Goal: Information Seeking & Learning: Learn about a topic

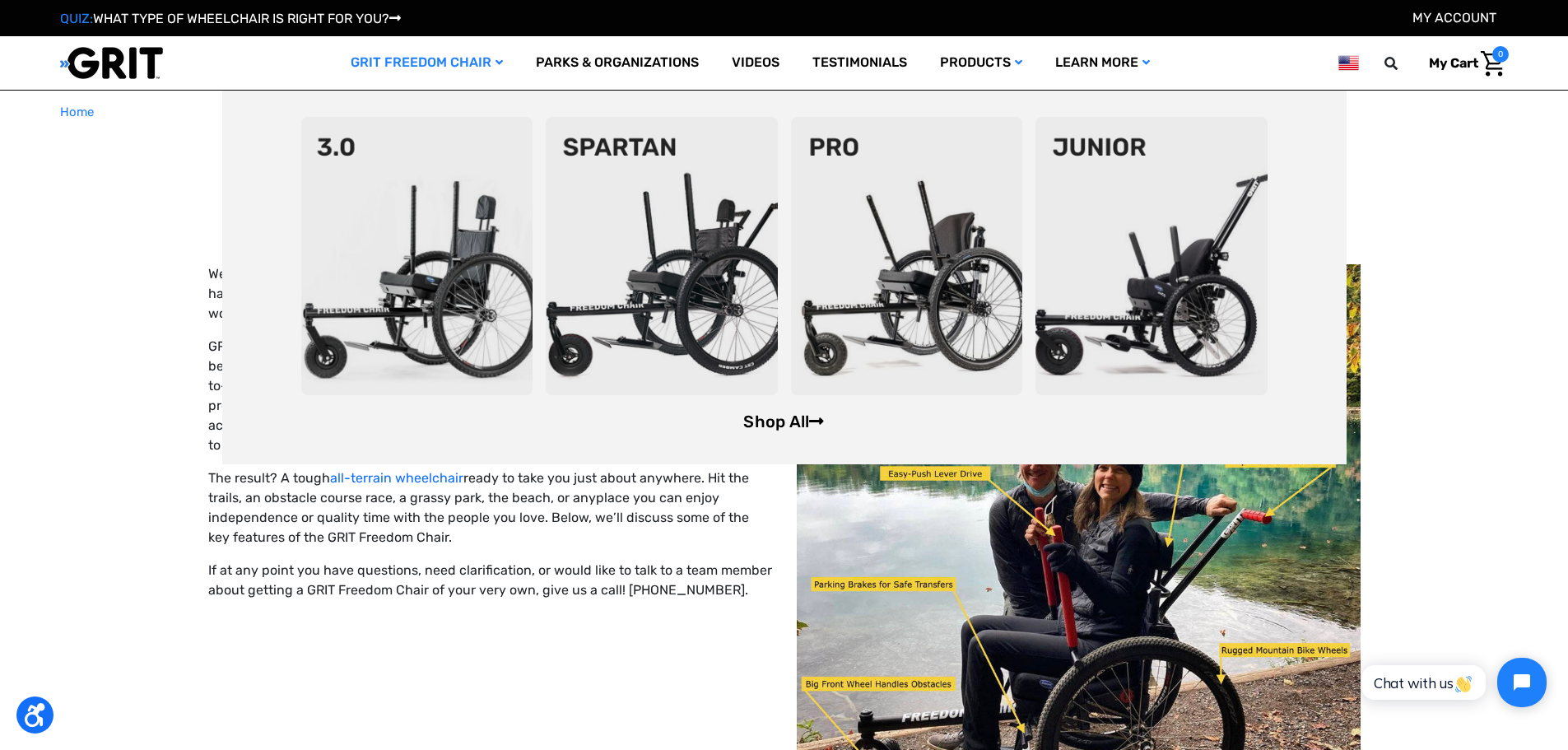
click at [793, 418] on link "Shop All" at bounding box center [783, 421] width 81 height 20
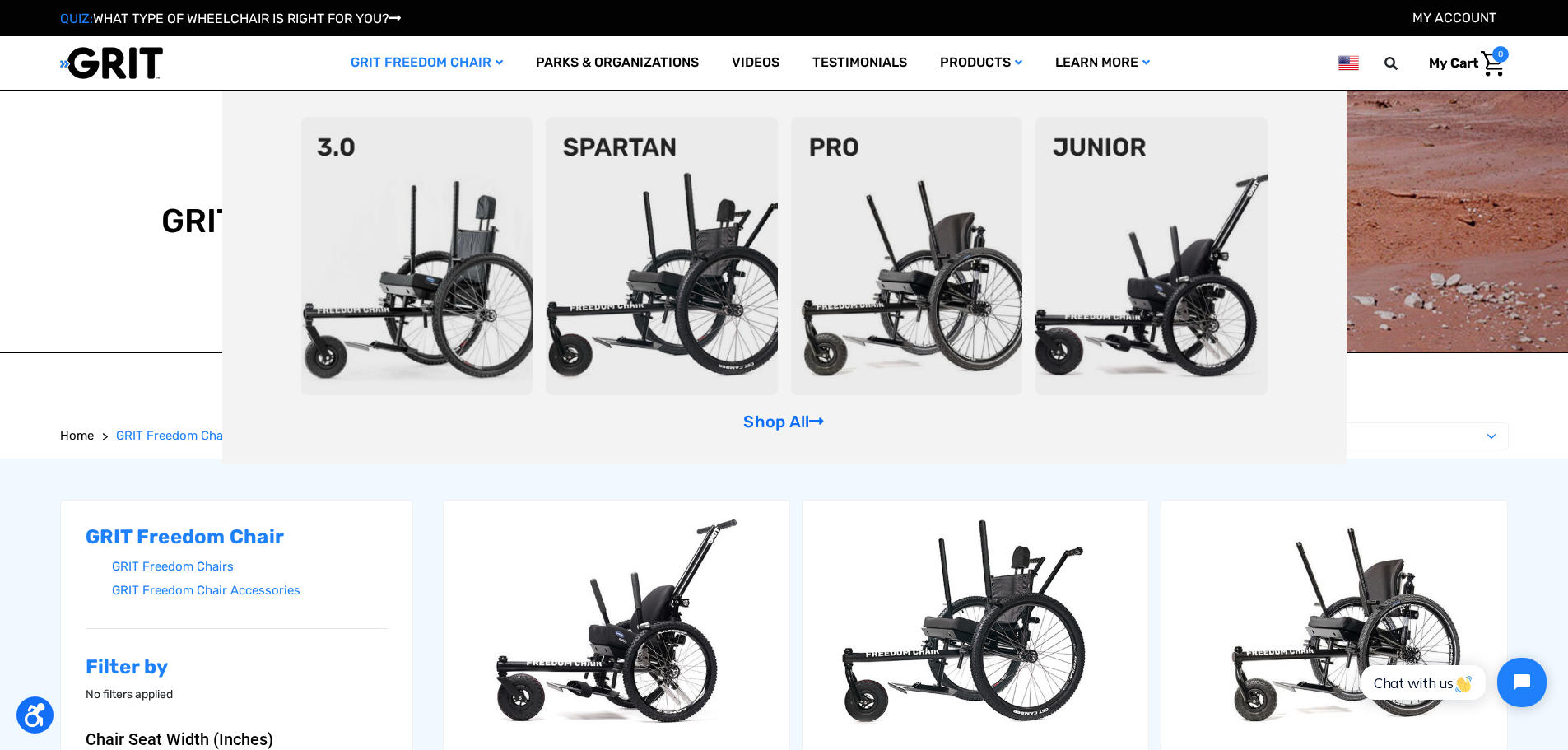
click at [1185, 284] on img at bounding box center [1152, 256] width 232 height 279
click at [419, 268] on img at bounding box center [417, 256] width 232 height 279
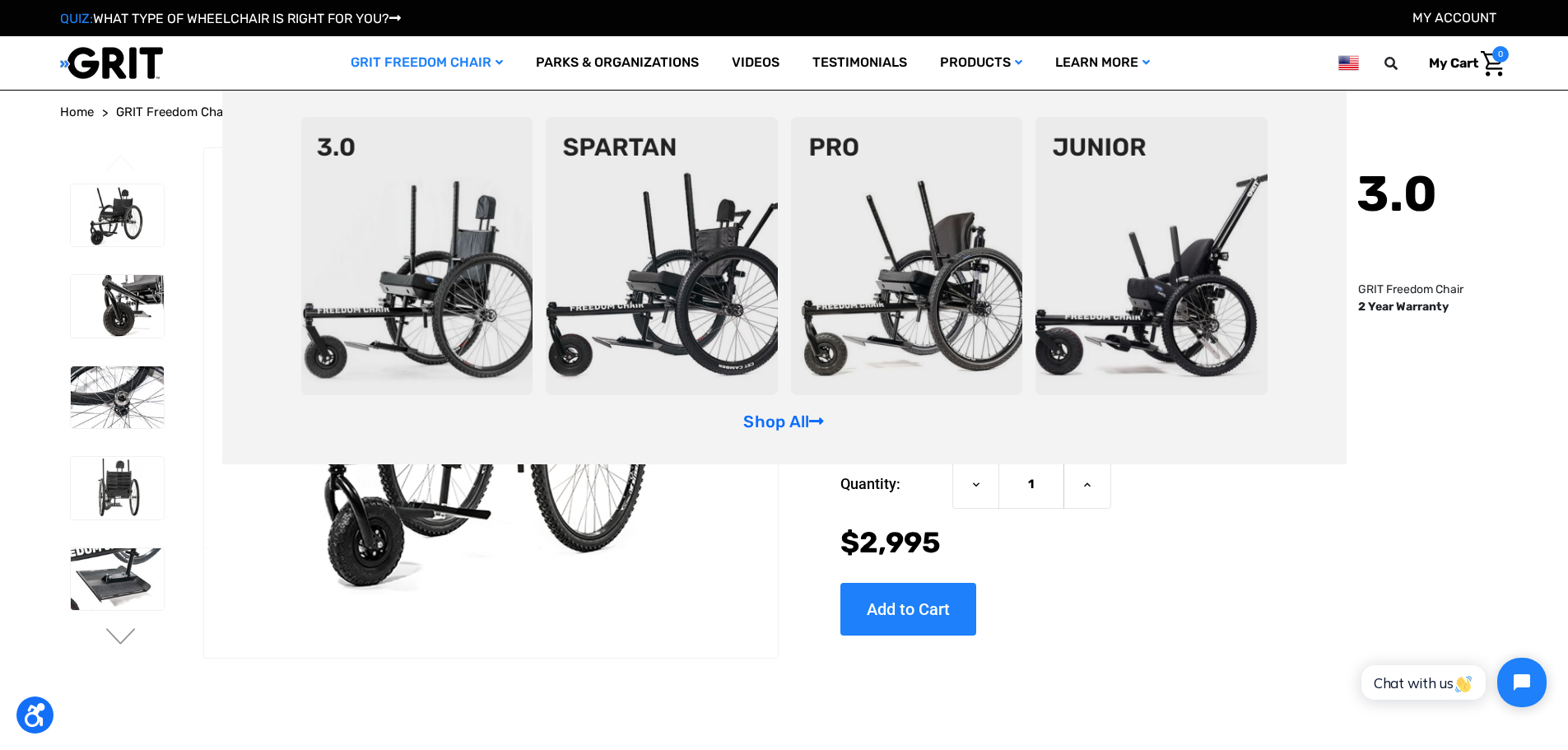
click at [1149, 287] on img at bounding box center [1152, 256] width 232 height 279
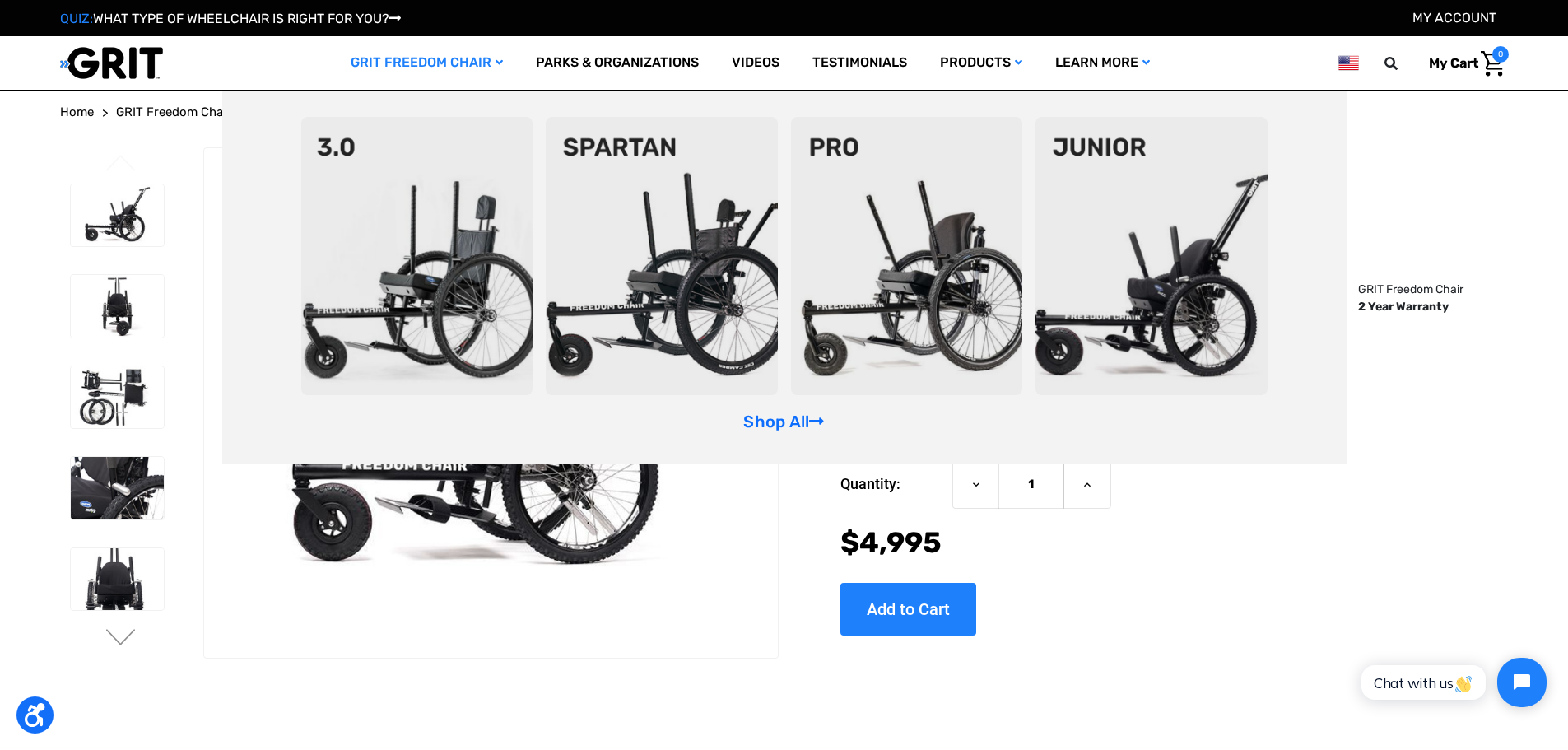
click at [423, 219] on img at bounding box center [417, 256] width 232 height 279
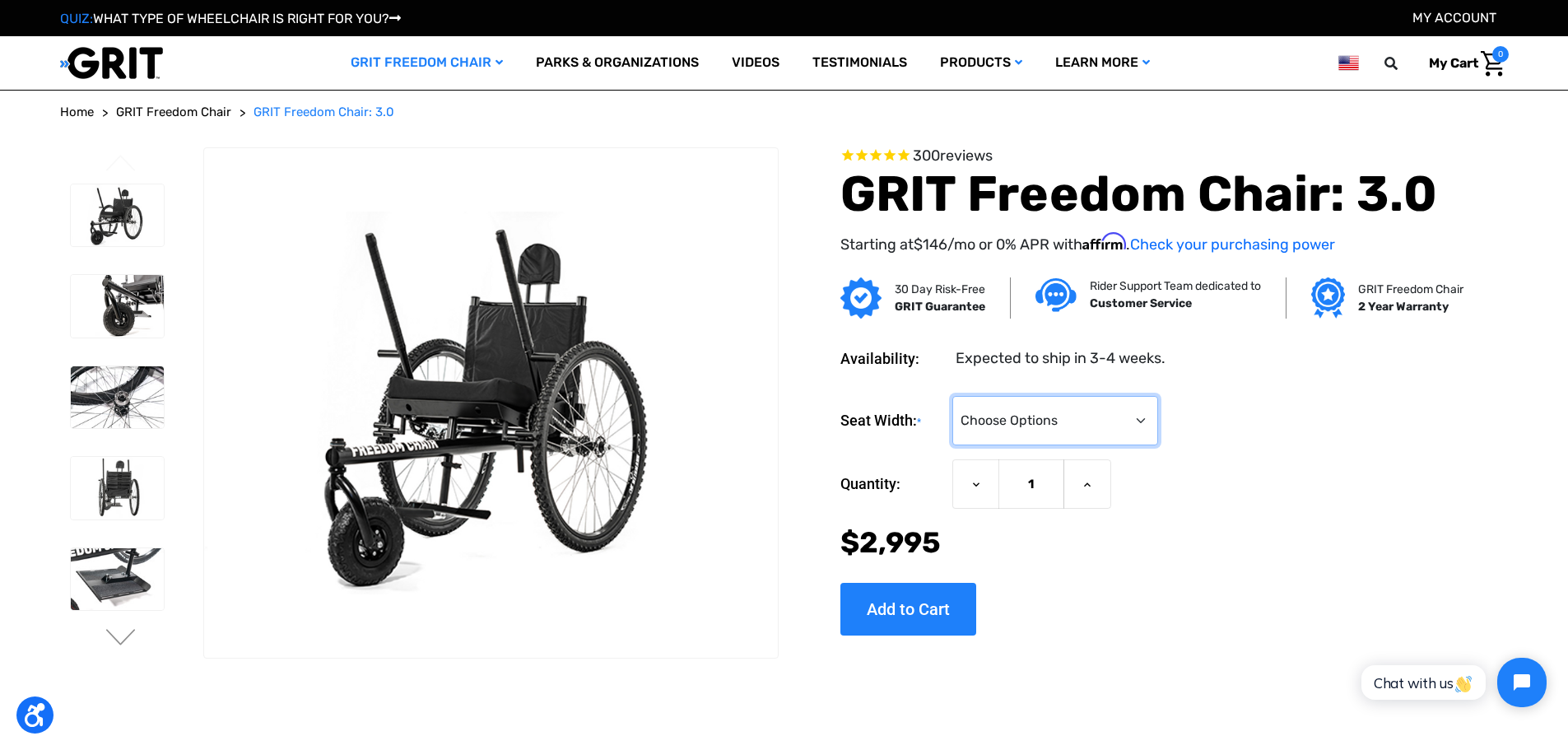
click at [1102, 407] on select "Choose Options 16" 18" 20"" at bounding box center [1055, 420] width 206 height 49
click at [1216, 507] on div "Quantity: Decrease Quantity of GRIT Freedom Chair: 3.0 1 Increase Quantity of G…" at bounding box center [1149, 485] width 617 height 50
click at [125, 64] on img at bounding box center [111, 63] width 103 height 33
